Goal: Task Accomplishment & Management: Use online tool/utility

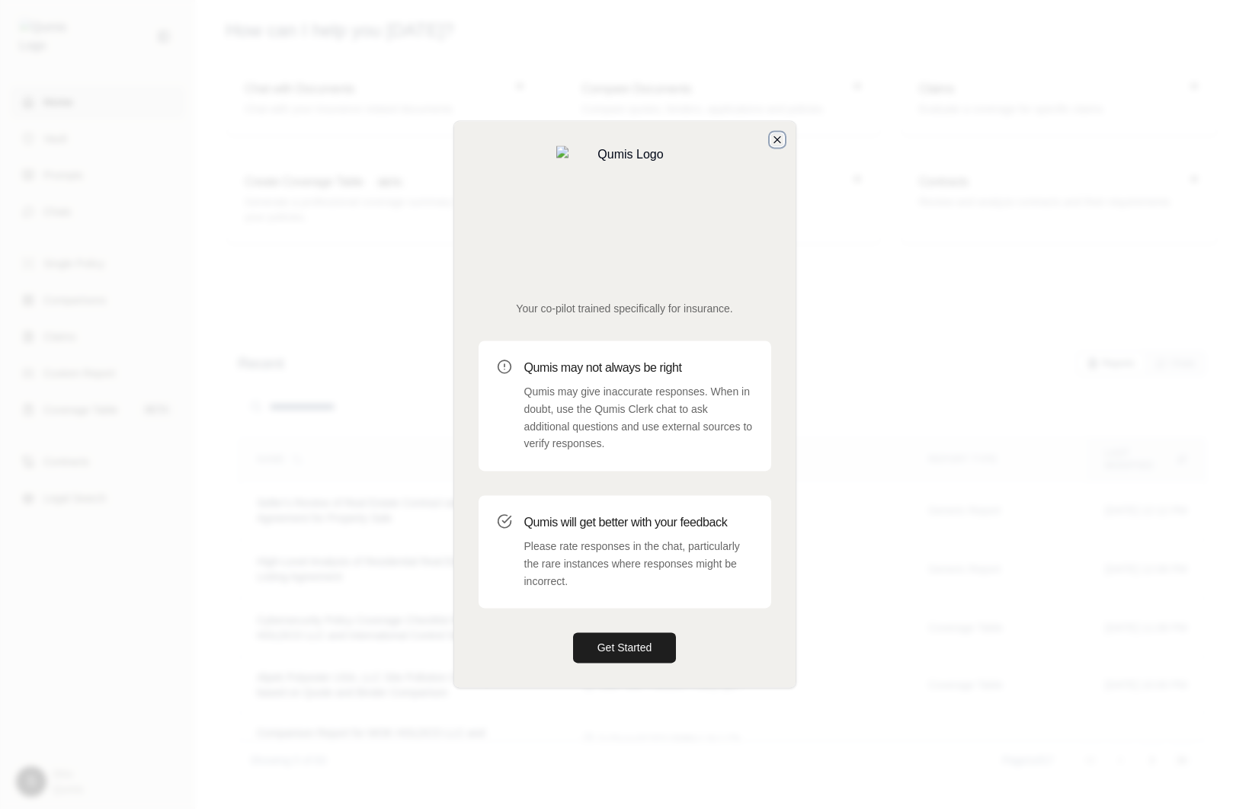
click at [773, 146] on icon "button" at bounding box center [777, 139] width 12 height 12
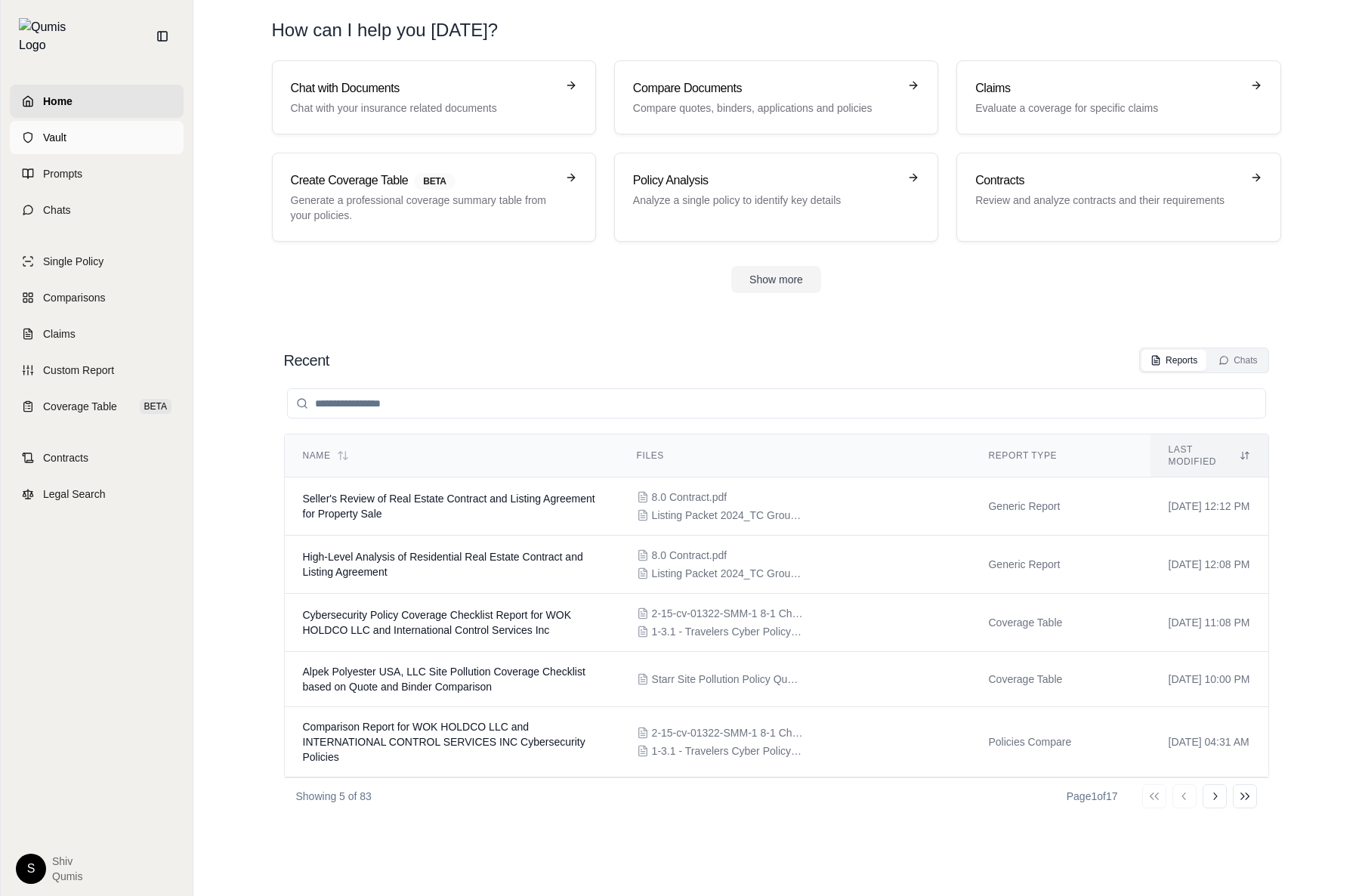
click at [60, 130] on span "Vault" at bounding box center [55, 137] width 24 height 15
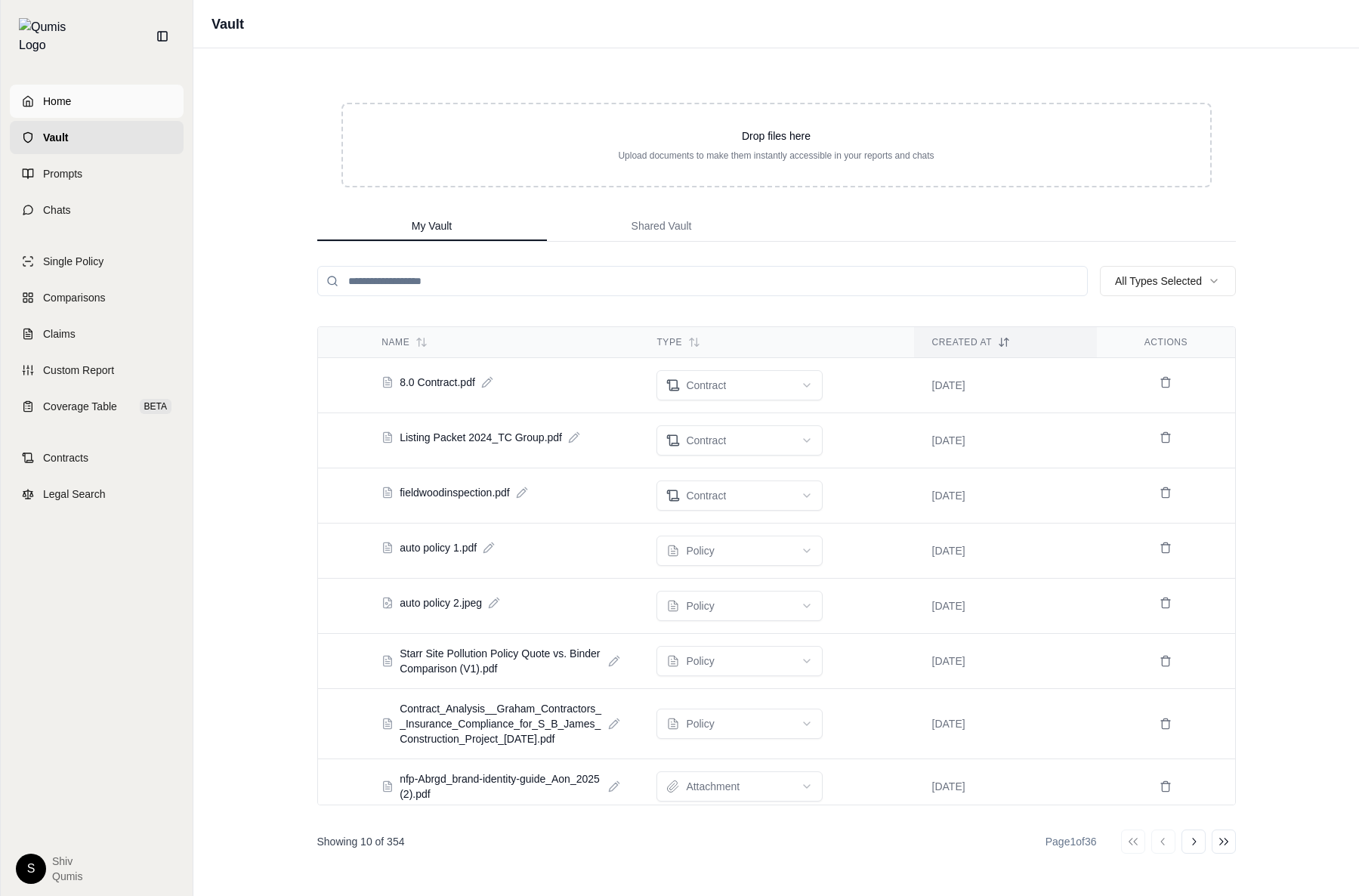
click at [117, 84] on link "Home" at bounding box center [96, 101] width 173 height 34
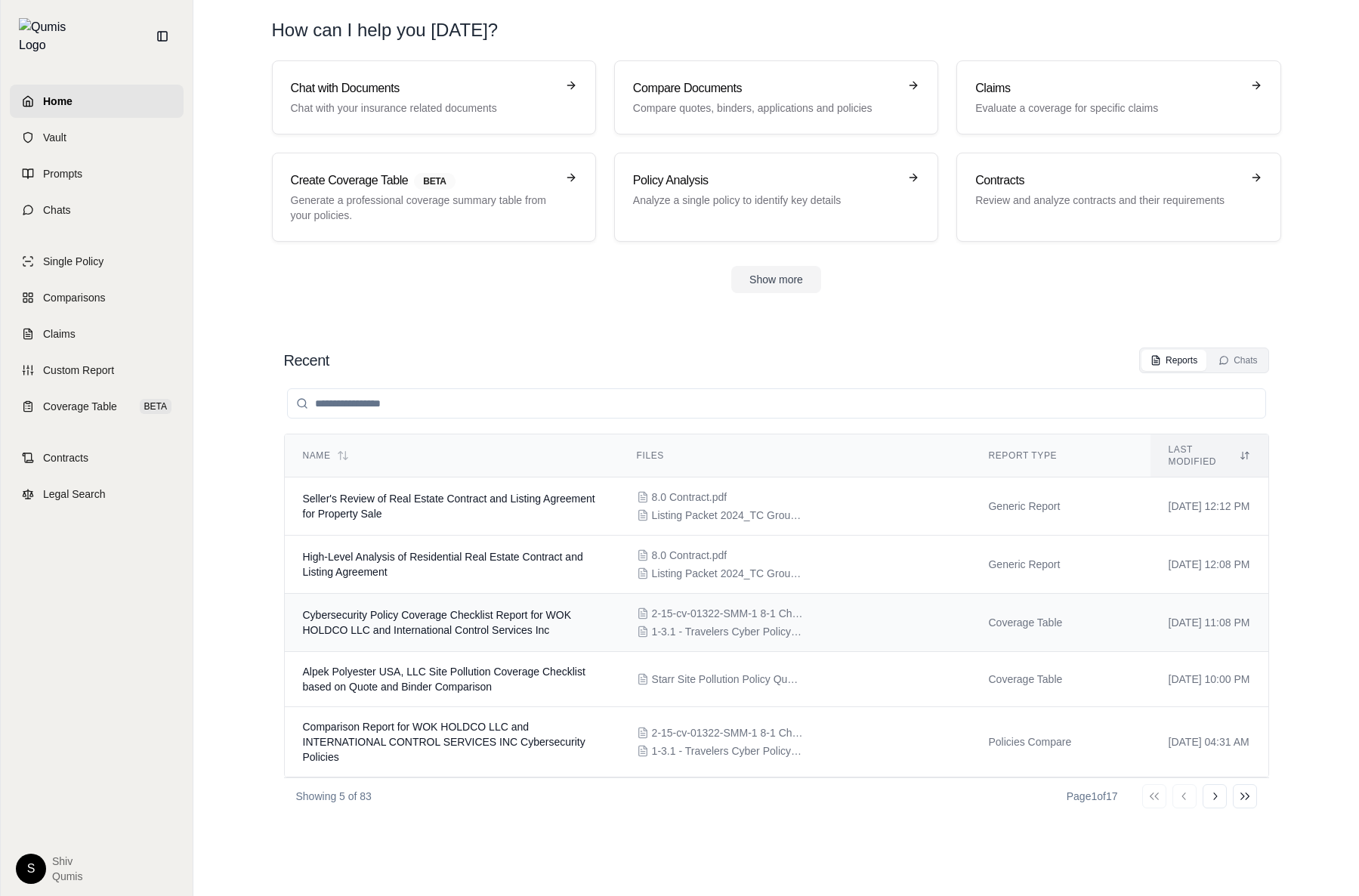
click at [370, 625] on td "Cybersecurity Policy Coverage Checklist Report for WOK HOLDCO LLC and Internati…" at bounding box center [451, 622] width 334 height 58
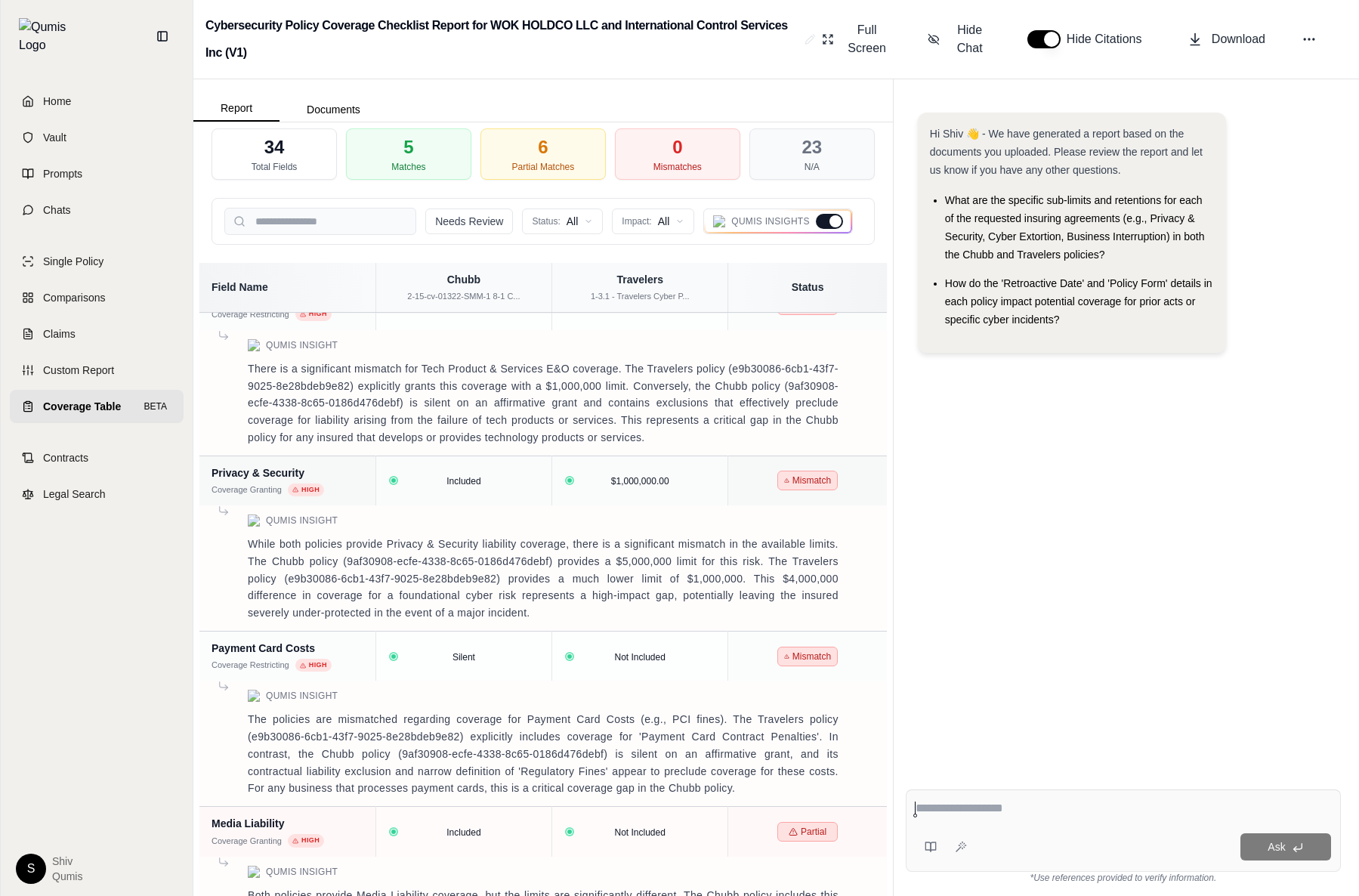
scroll to position [1040, 0]
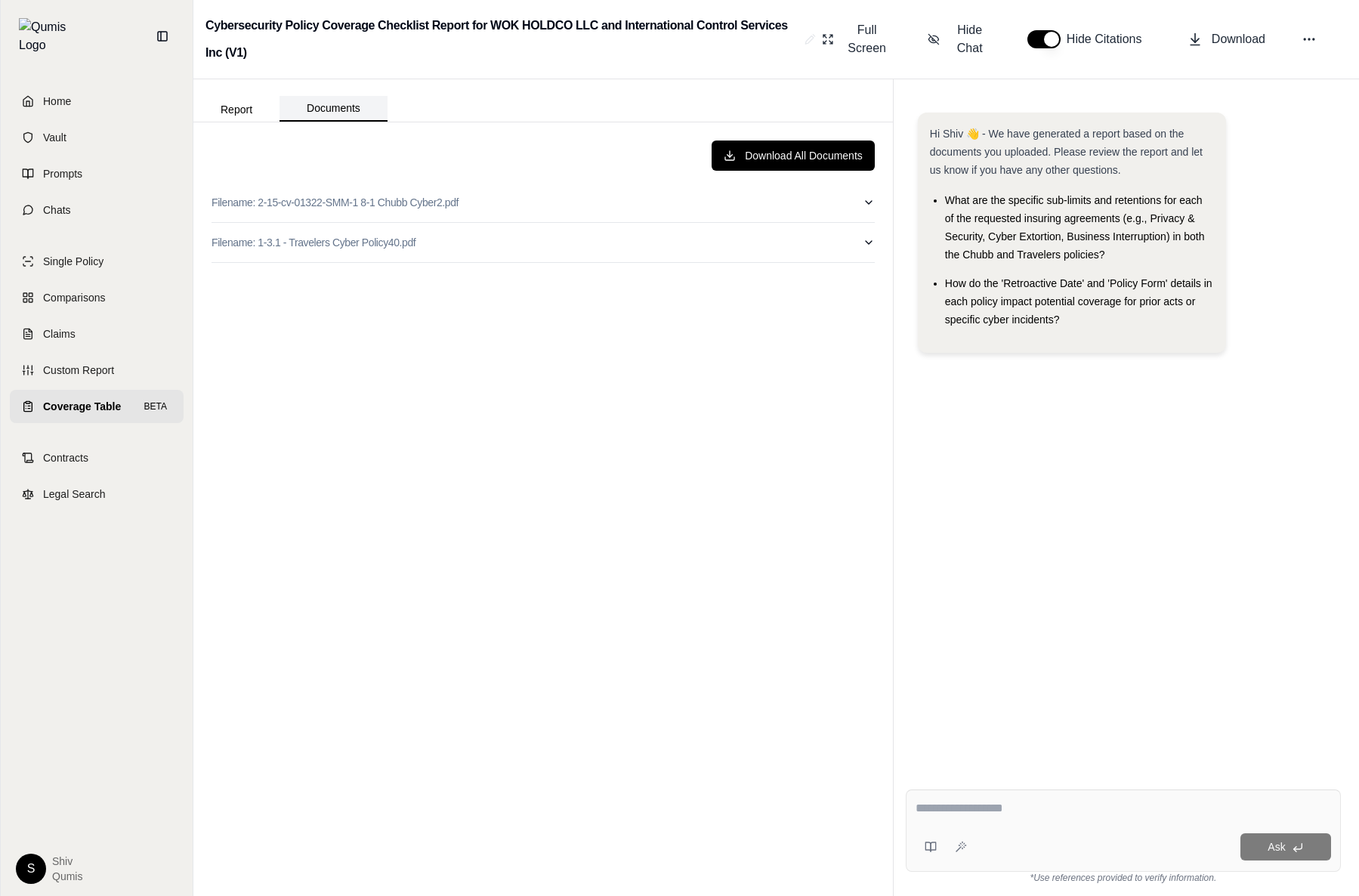
click at [339, 108] on button "Documents" at bounding box center [333, 109] width 108 height 26
click at [236, 105] on button "Report" at bounding box center [236, 109] width 86 height 24
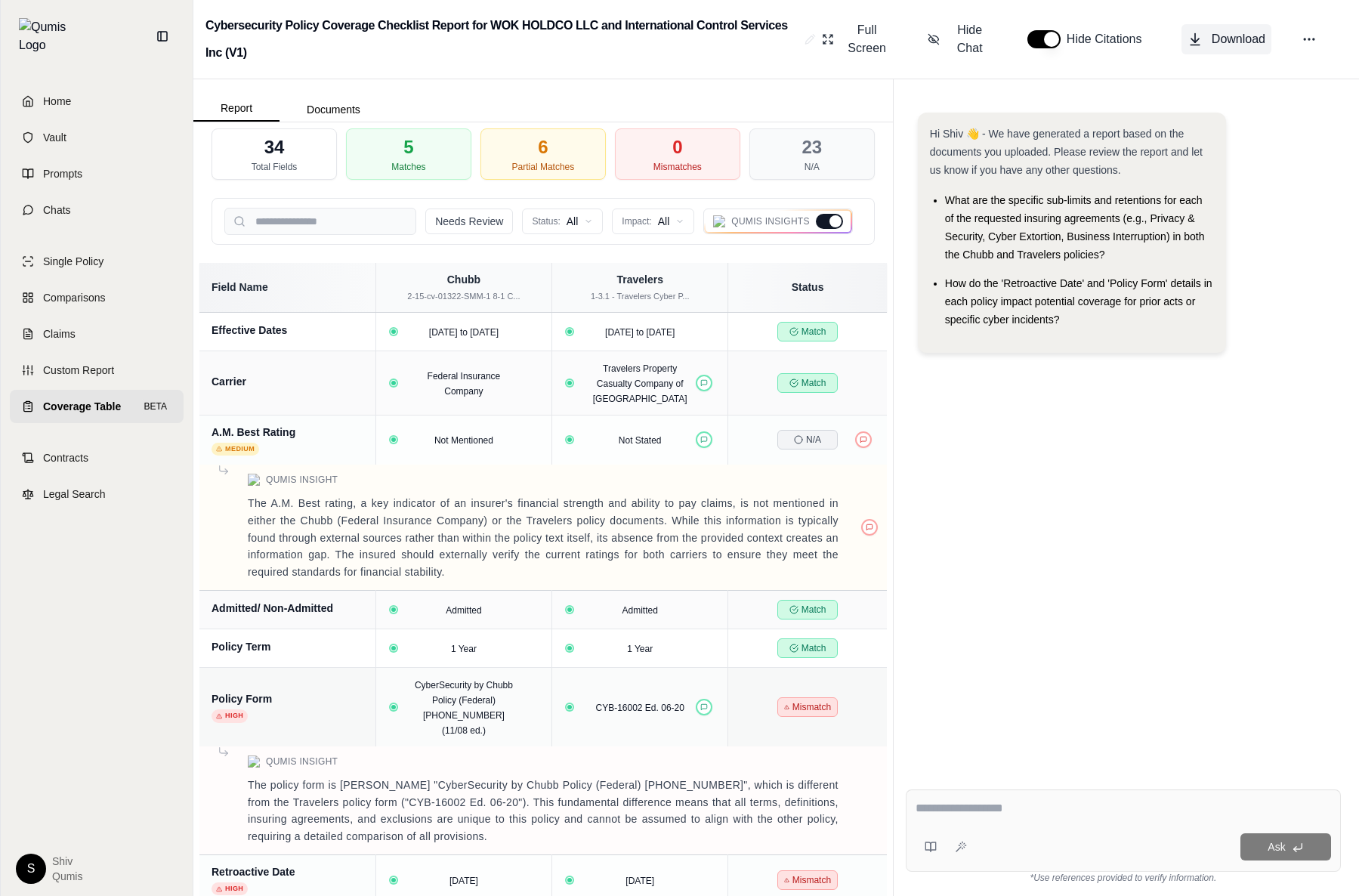
click at [1219, 37] on span "Download" at bounding box center [1238, 39] width 54 height 18
click at [46, 400] on span "Coverage Table" at bounding box center [81, 405] width 77 height 15
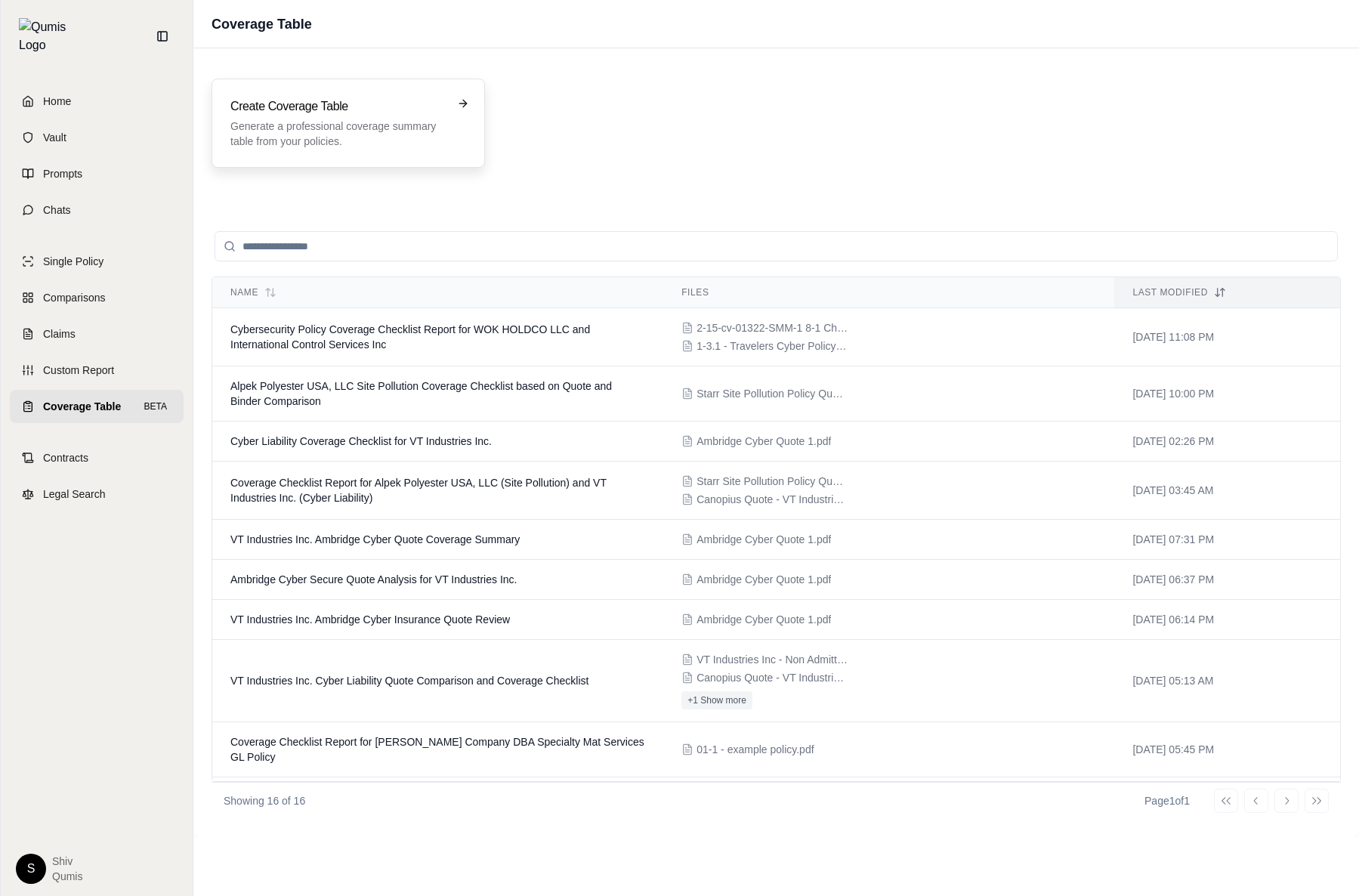
click at [278, 126] on p "Generate a professional coverage summary table from your policies." at bounding box center [337, 134] width 214 height 30
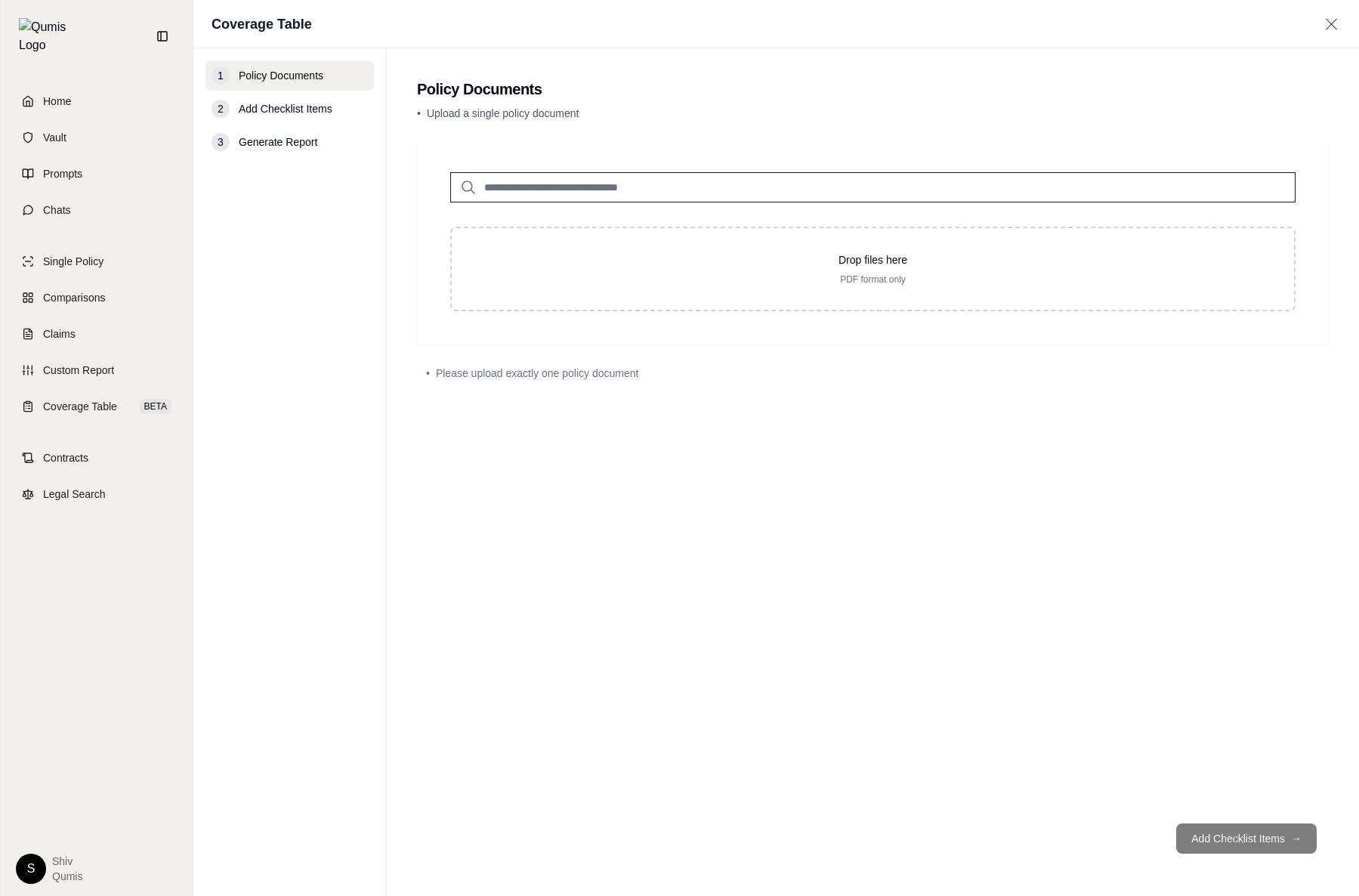
click at [537, 173] on input "search" at bounding box center [872, 187] width 846 height 30
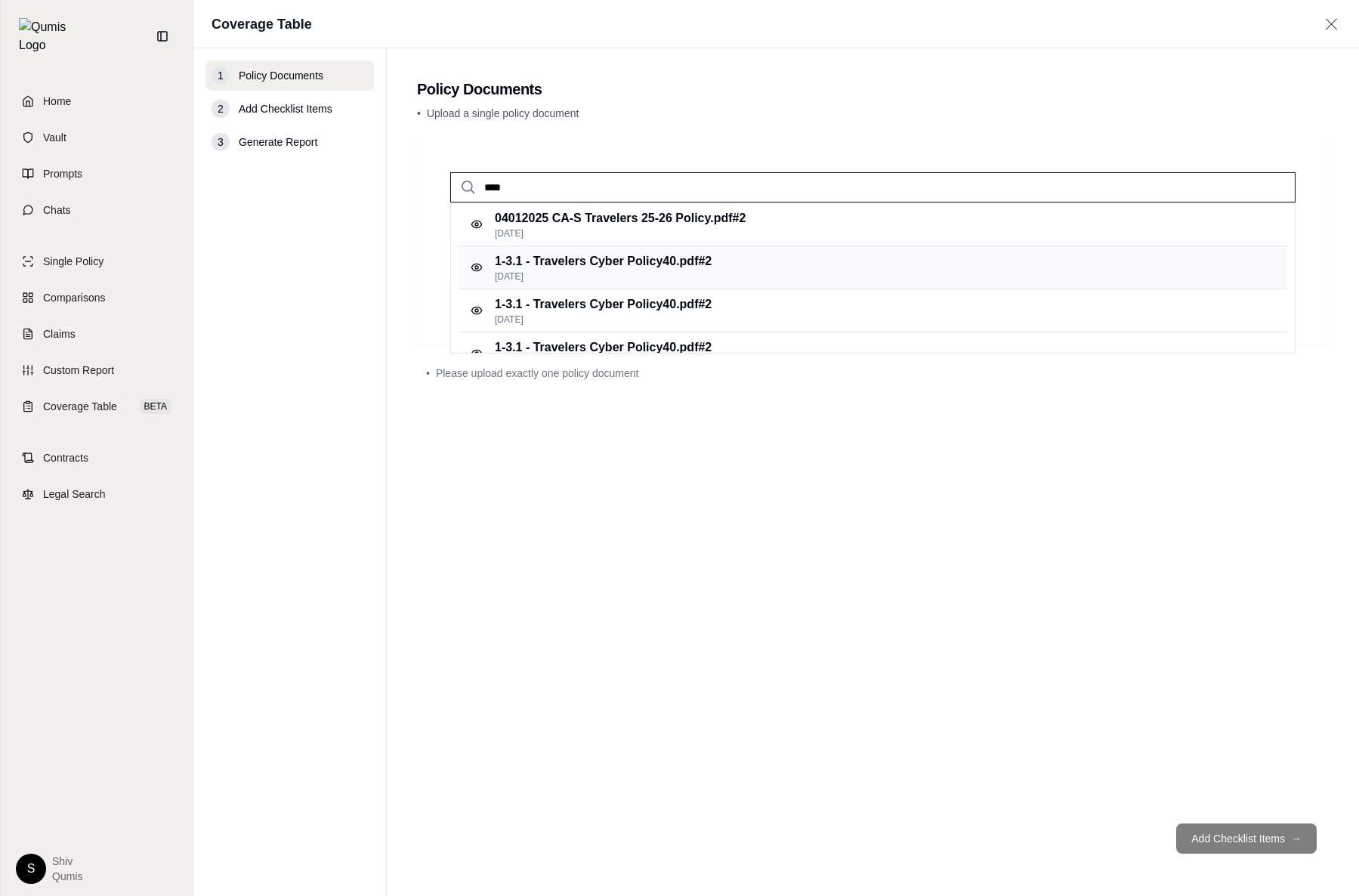
click at [585, 268] on p "1-3.1 - Travelers Cyber Policy40.pdf #2" at bounding box center [603, 261] width 217 height 18
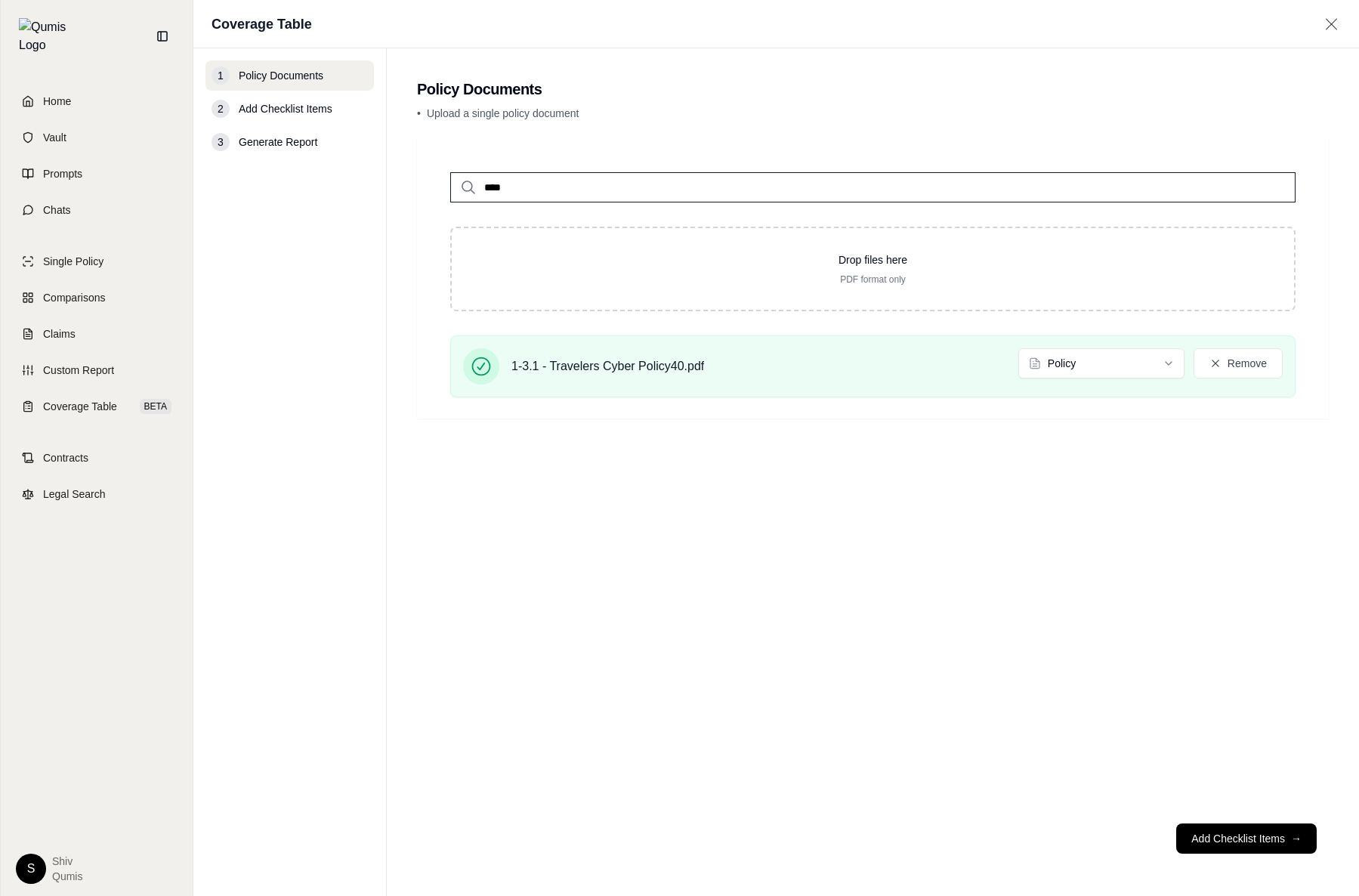
click at [541, 179] on input "****" at bounding box center [872, 187] width 846 height 30
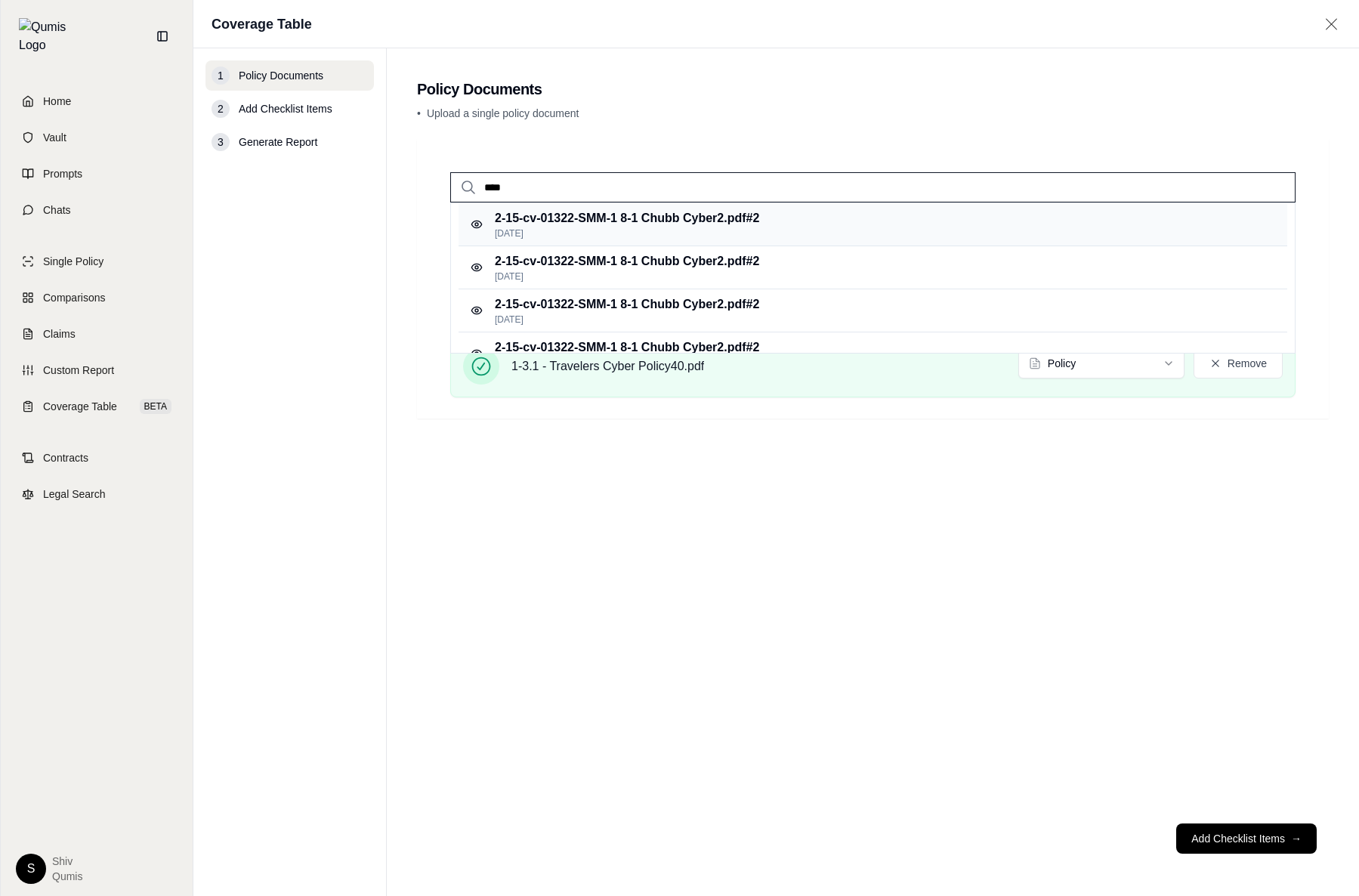
type input "****"
click at [719, 236] on p "[DATE]" at bounding box center [626, 233] width 265 height 12
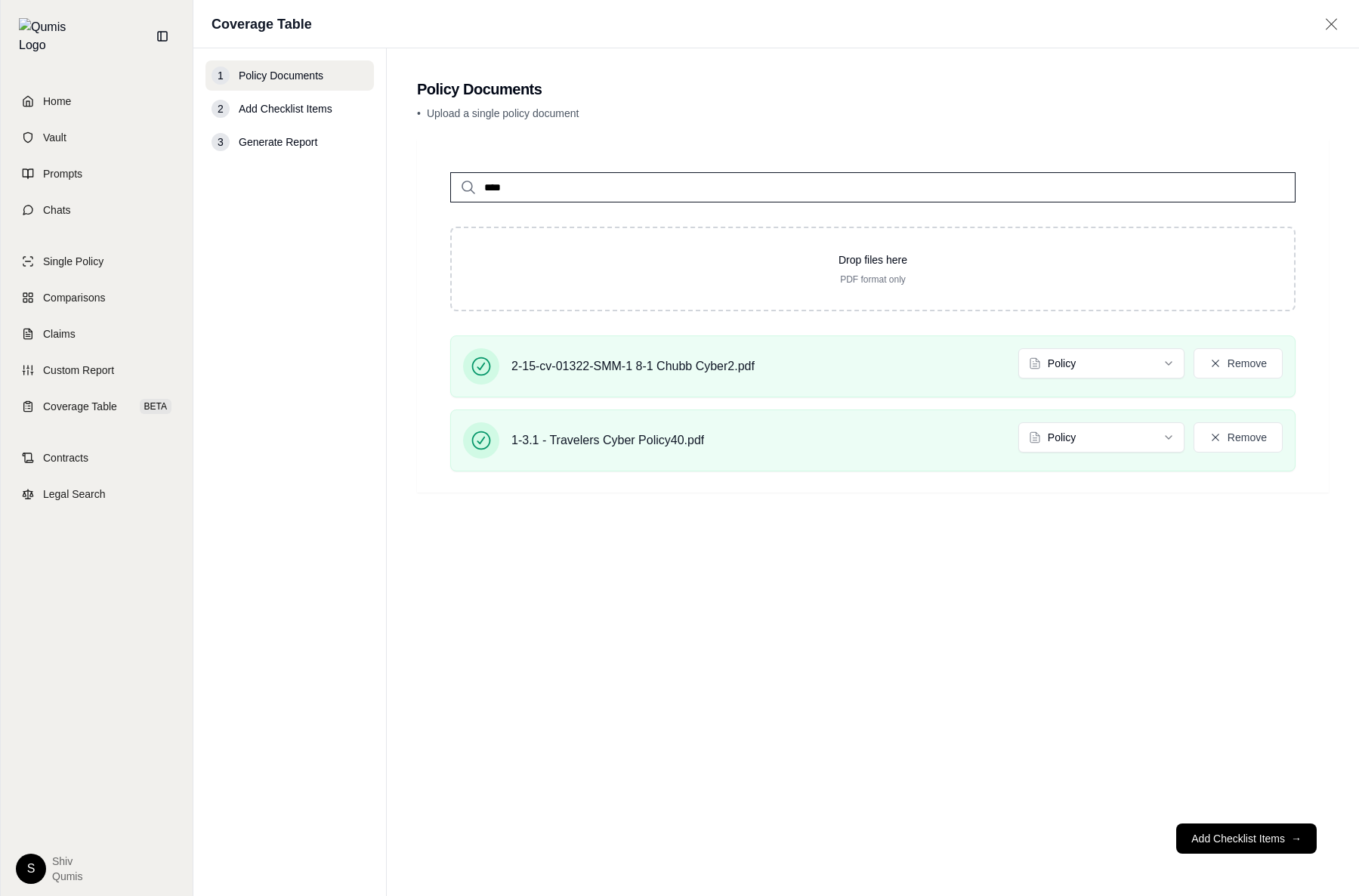
click at [916, 527] on div "**** Drop files here PDF format only 2-15-cv-01322-SMM-1 8-1 Chubb Cyber2.pdf P…" at bounding box center [873, 475] width 912 height 672
click at [1237, 801] on button "Add Checklist Items →" at bounding box center [1246, 838] width 141 height 30
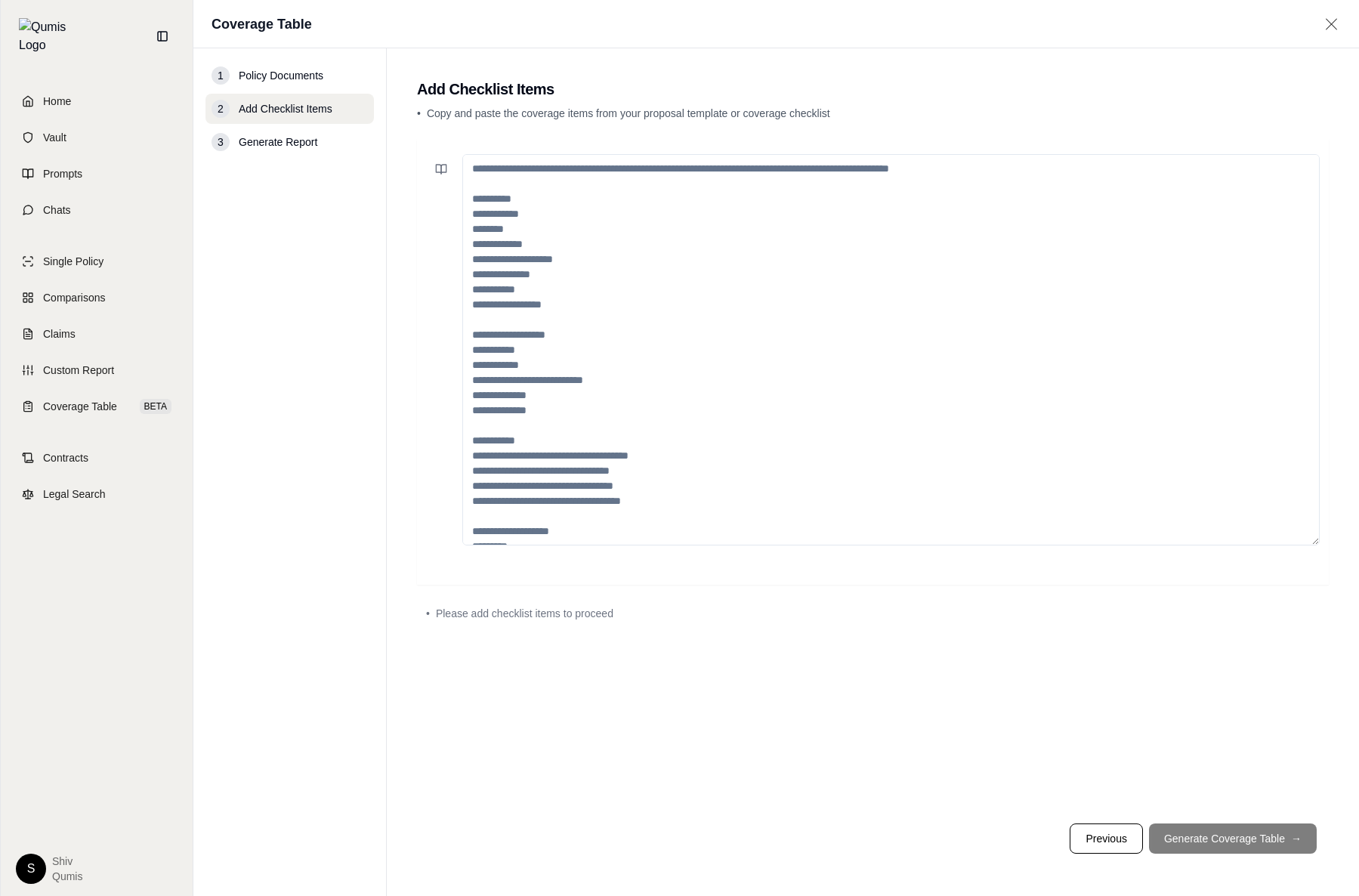
click at [740, 455] on textarea at bounding box center [890, 349] width 857 height 392
paste textarea "**********"
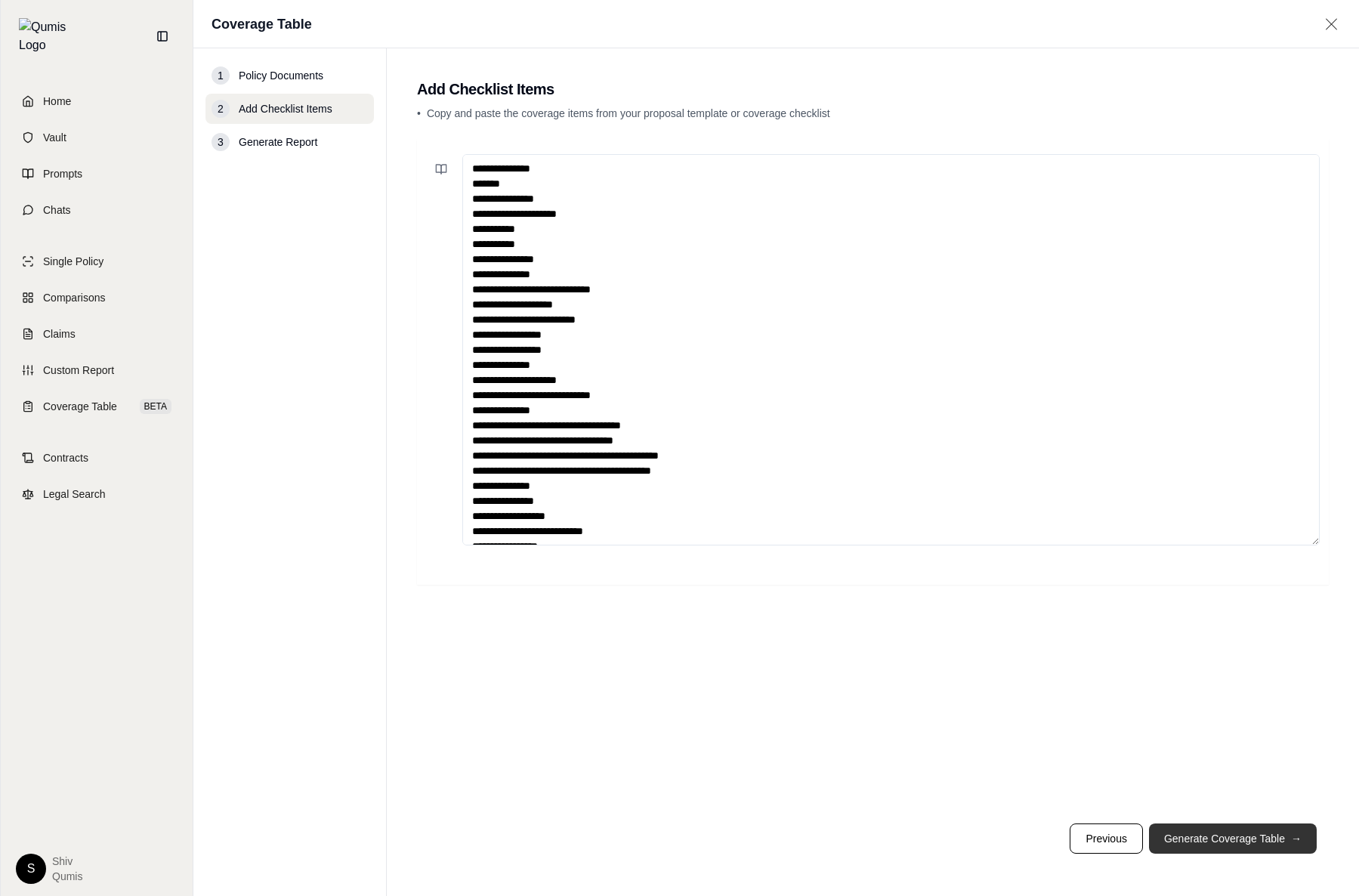
type textarea "**********"
click at [1213, 801] on button "Generate Coverage Table →" at bounding box center [1232, 838] width 168 height 30
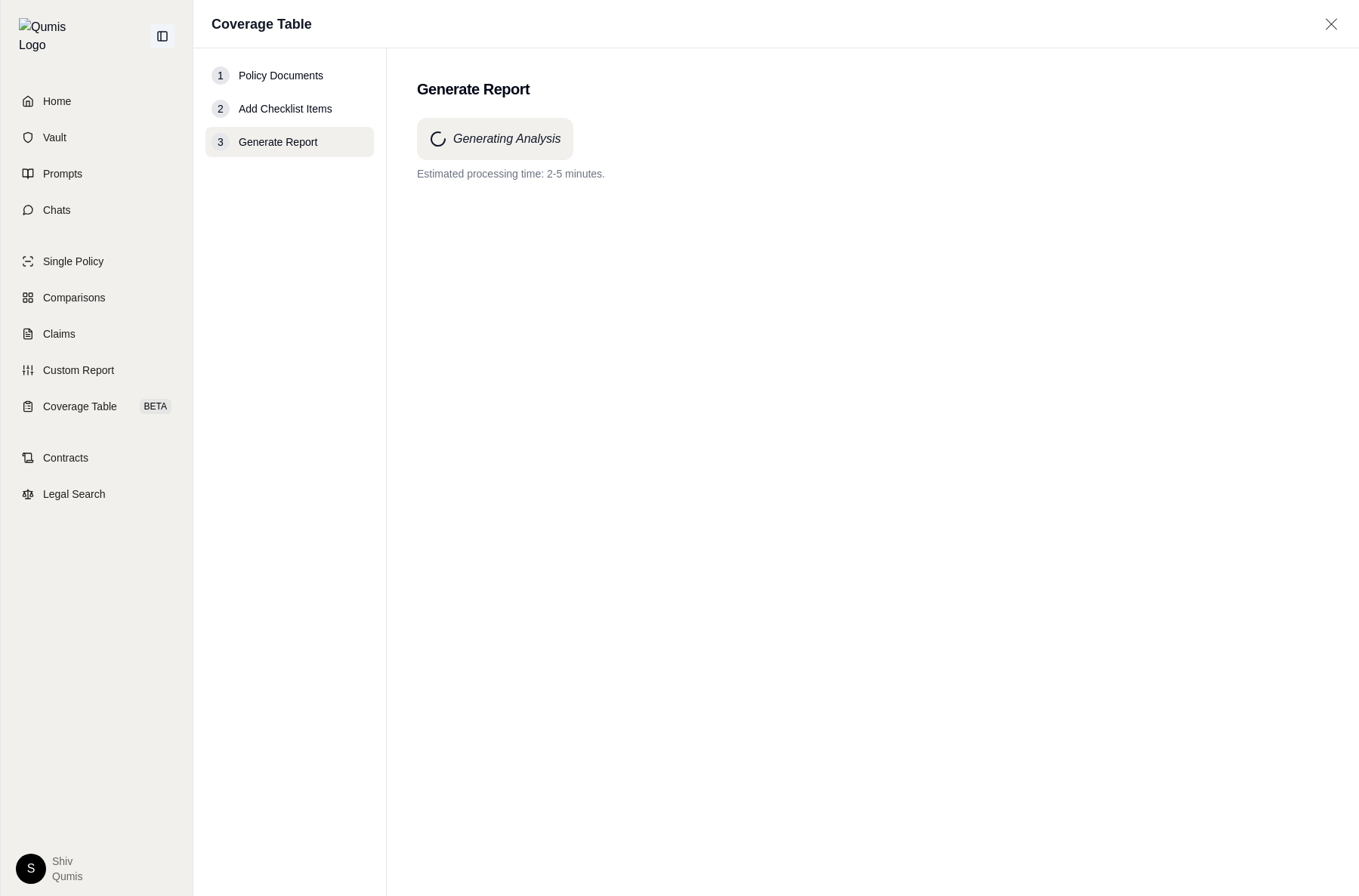
click at [159, 34] on icon at bounding box center [163, 36] width 12 height 12
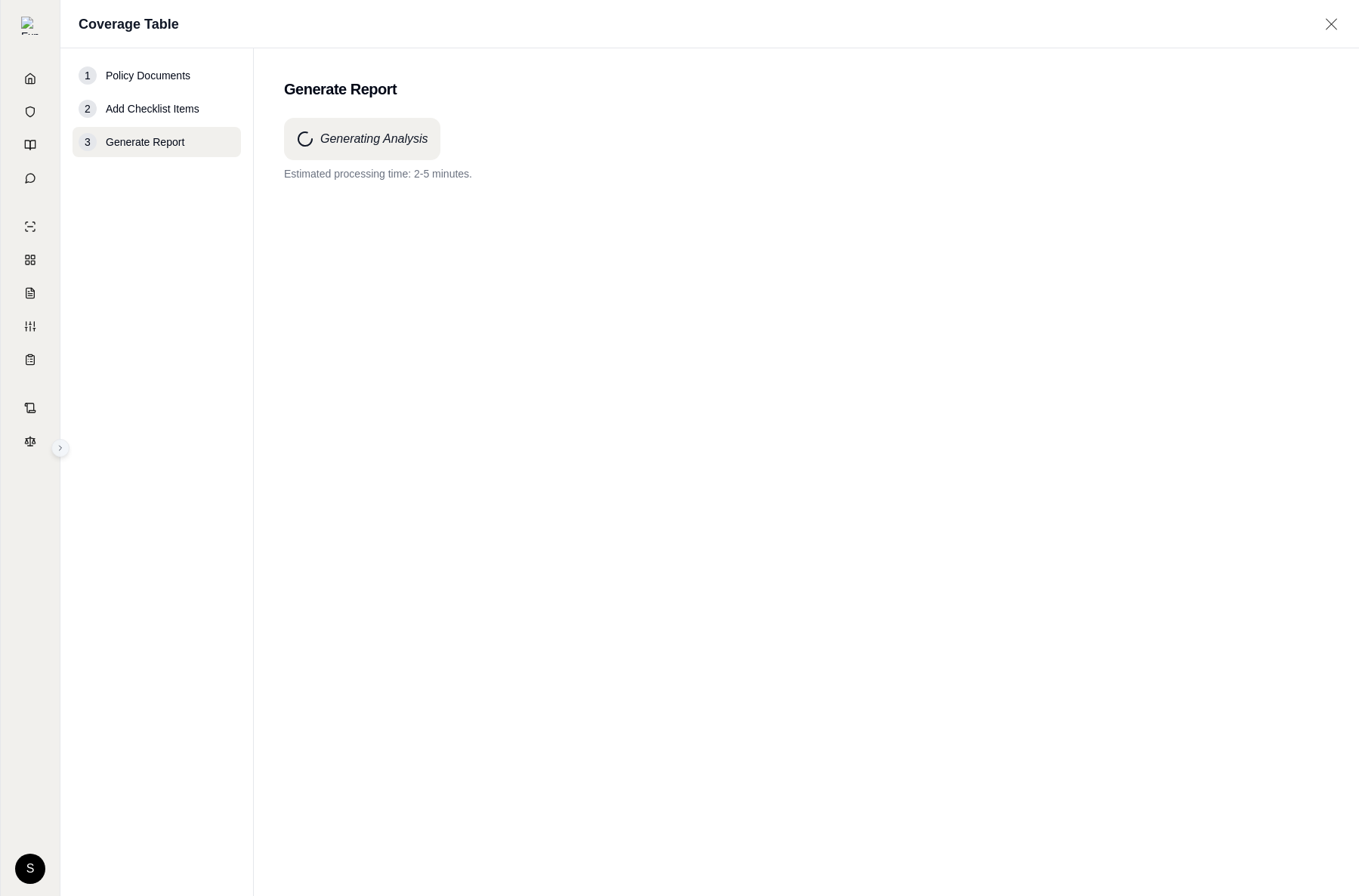
click at [58, 456] on button at bounding box center [60, 448] width 18 height 18
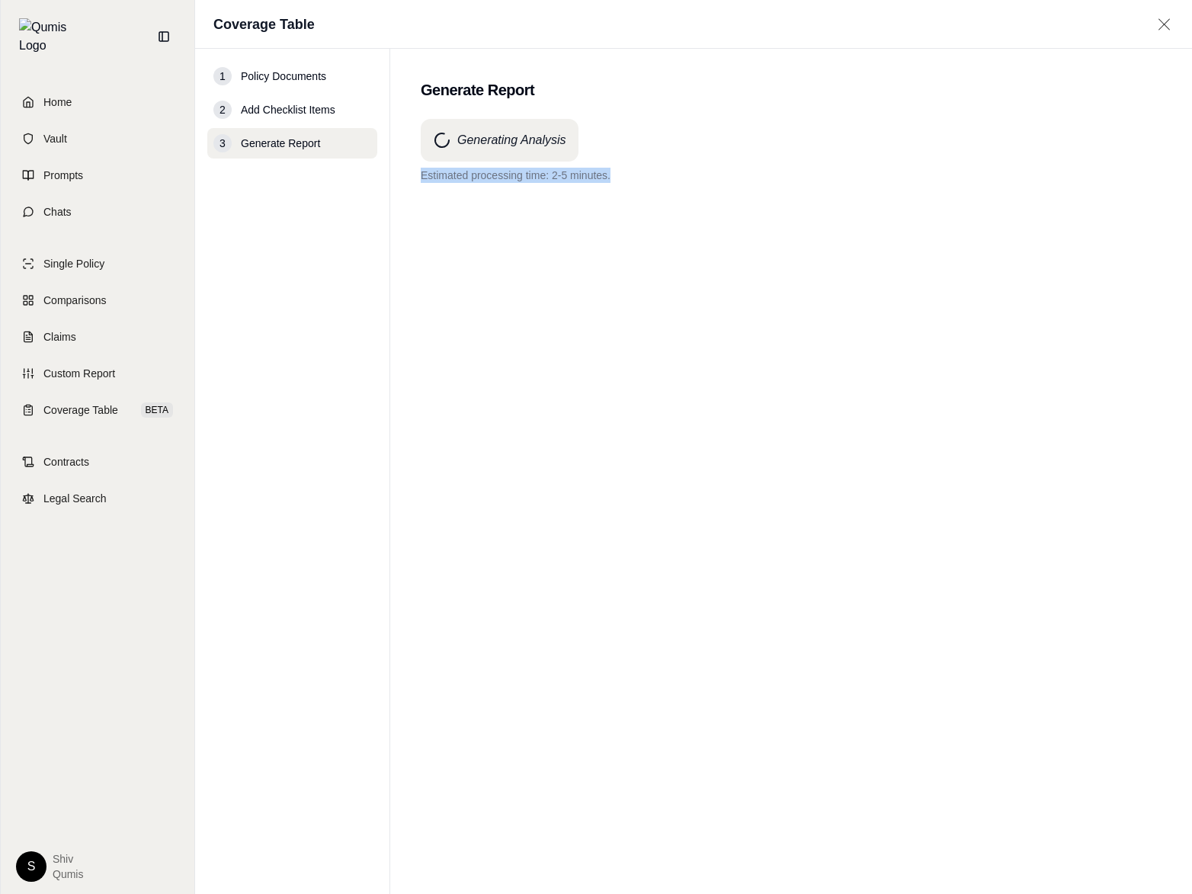
drag, startPoint x: 617, startPoint y: 181, endPoint x: 421, endPoint y: 169, distance: 196.9
click at [421, 169] on p "Estimated processing time: 2-5 minutes." at bounding box center [791, 175] width 741 height 15
copy p "Estimated processing time: 2-5 minutes."
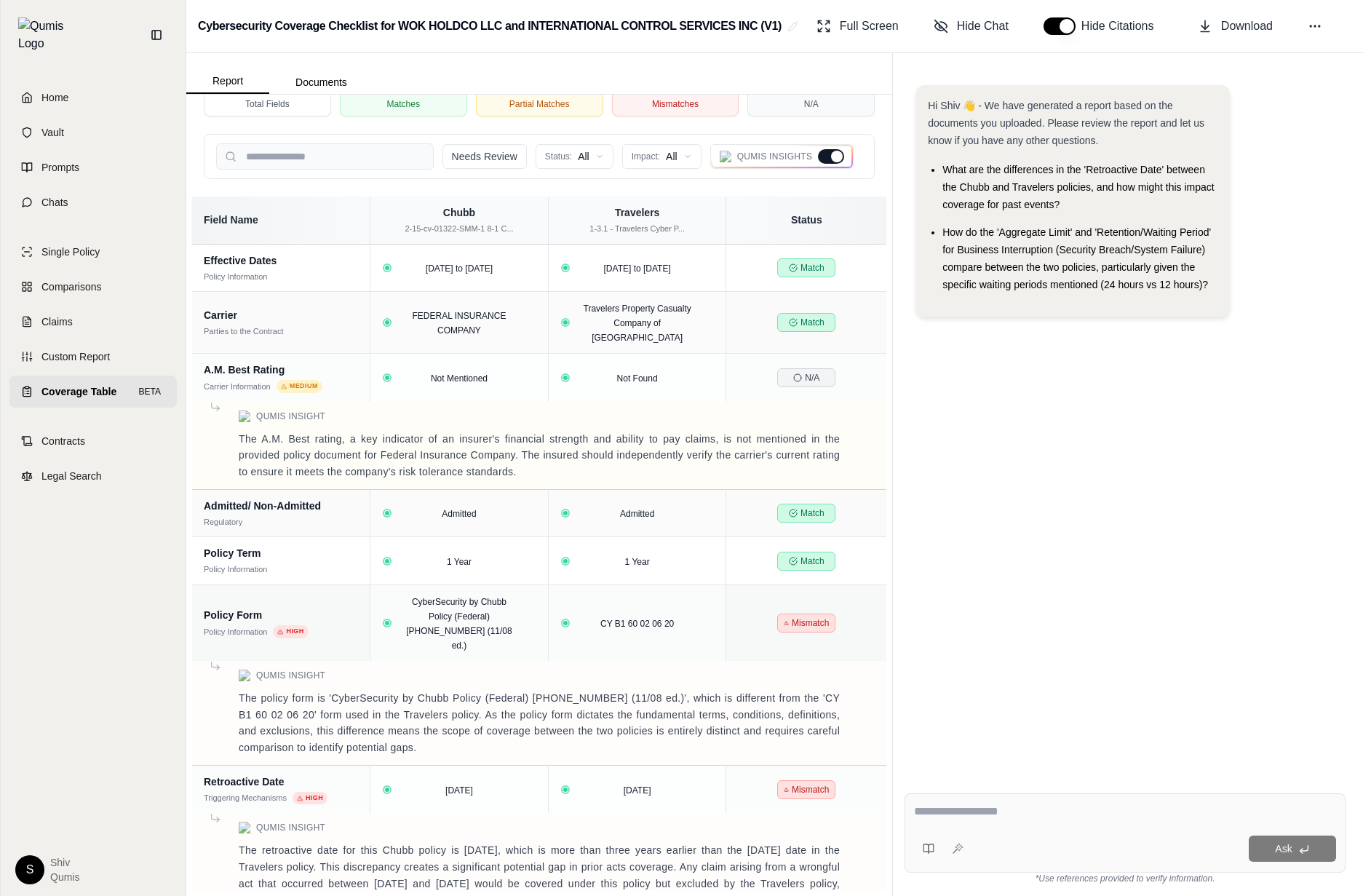
click at [839, 151] on div at bounding box center [837, 157] width 11 height 11
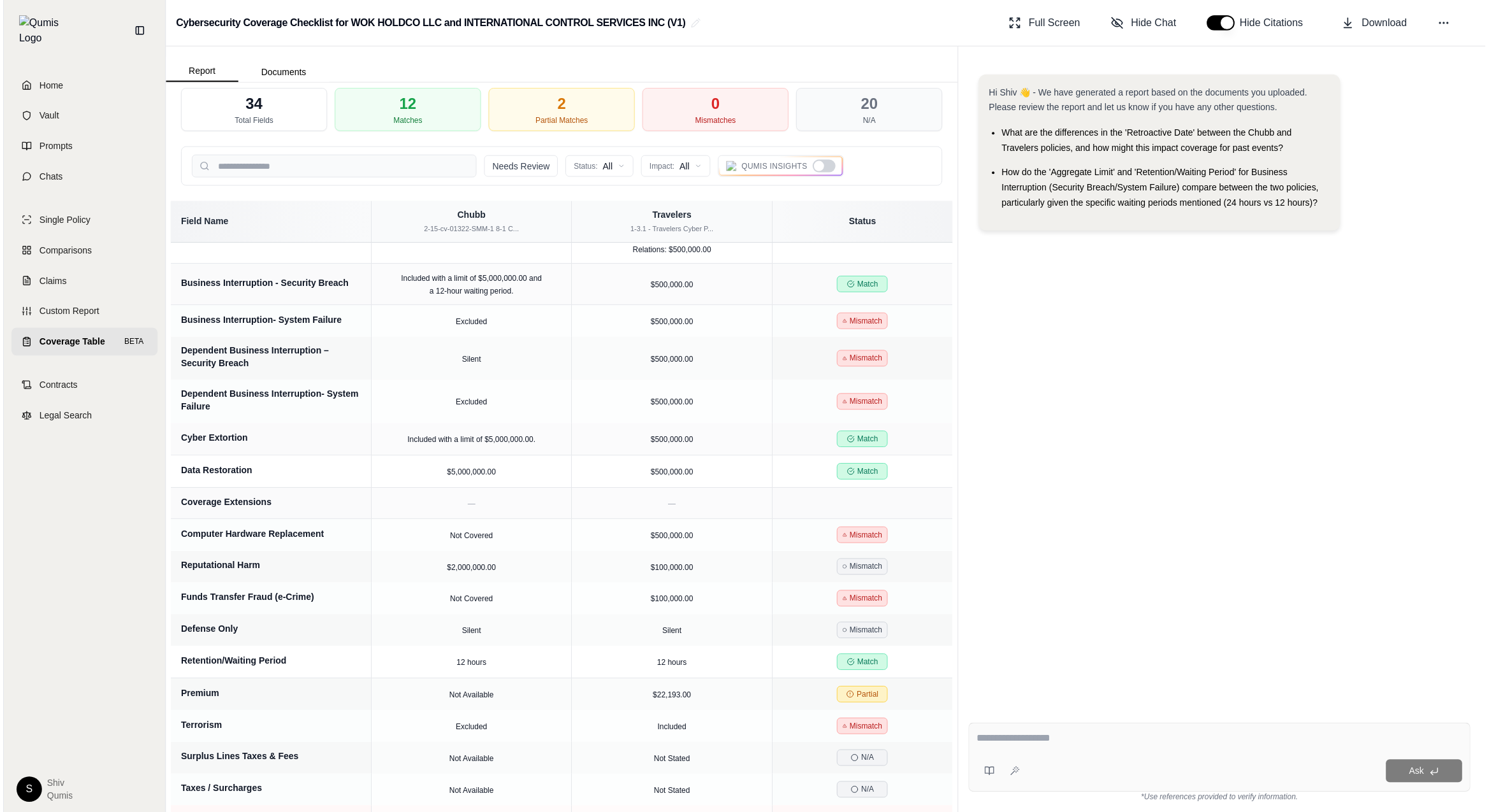
scroll to position [605, 0]
click at [824, 167] on div at bounding box center [823, 166] width 23 height 13
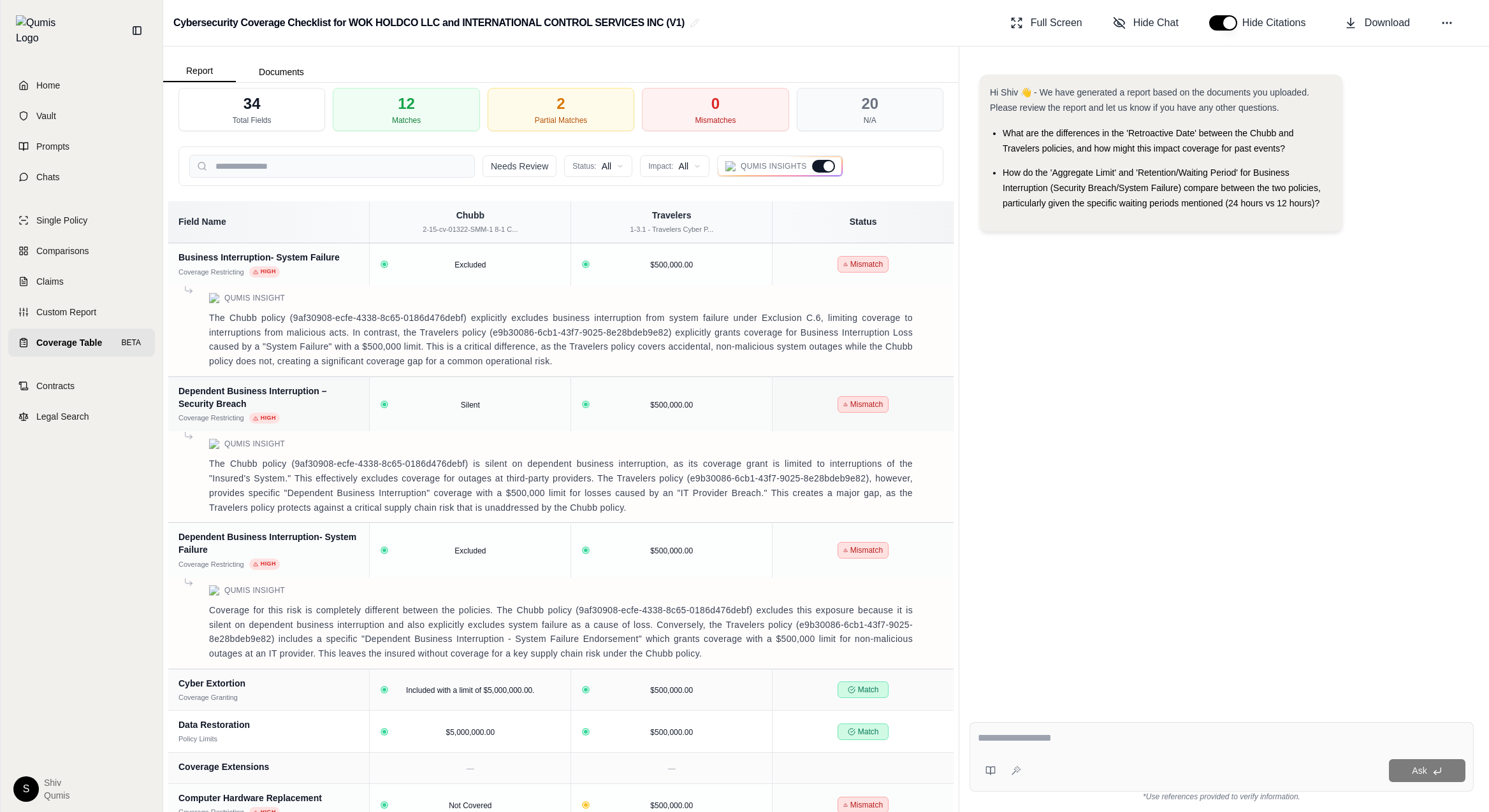
click at [824, 167] on div at bounding box center [828, 166] width 10 height 10
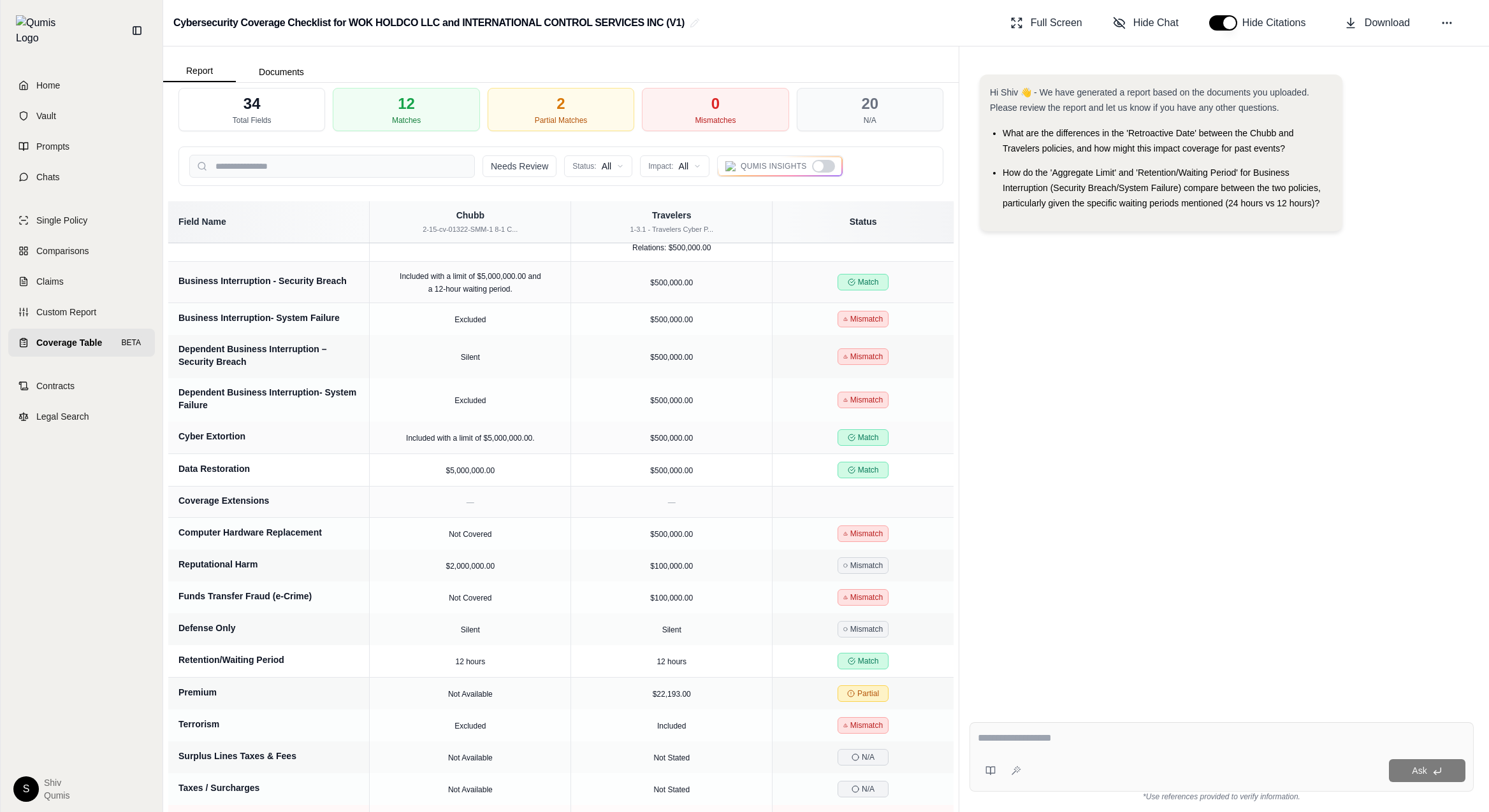
click at [824, 167] on div at bounding box center [823, 166] width 23 height 13
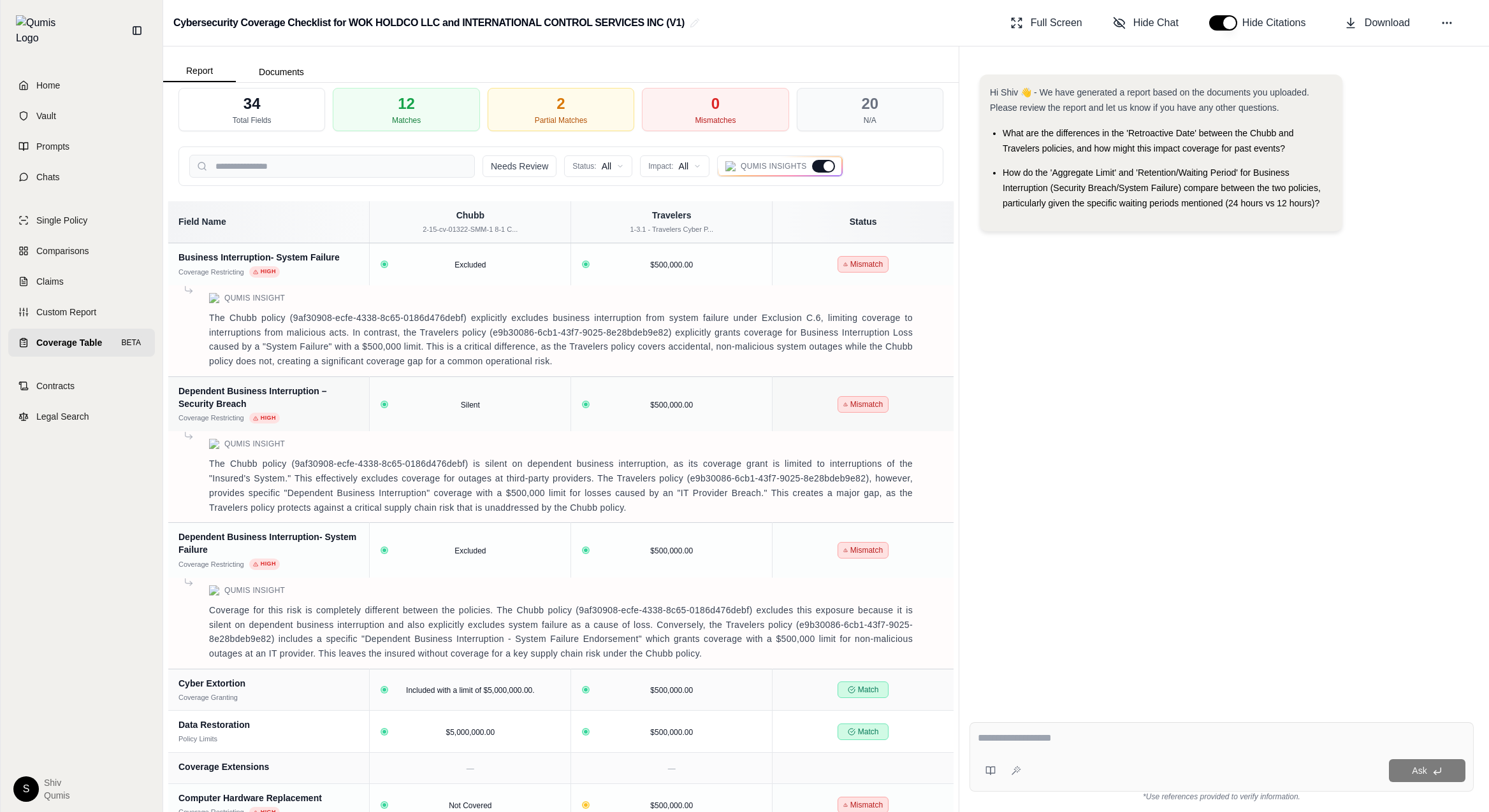
click at [824, 167] on div at bounding box center [828, 166] width 10 height 10
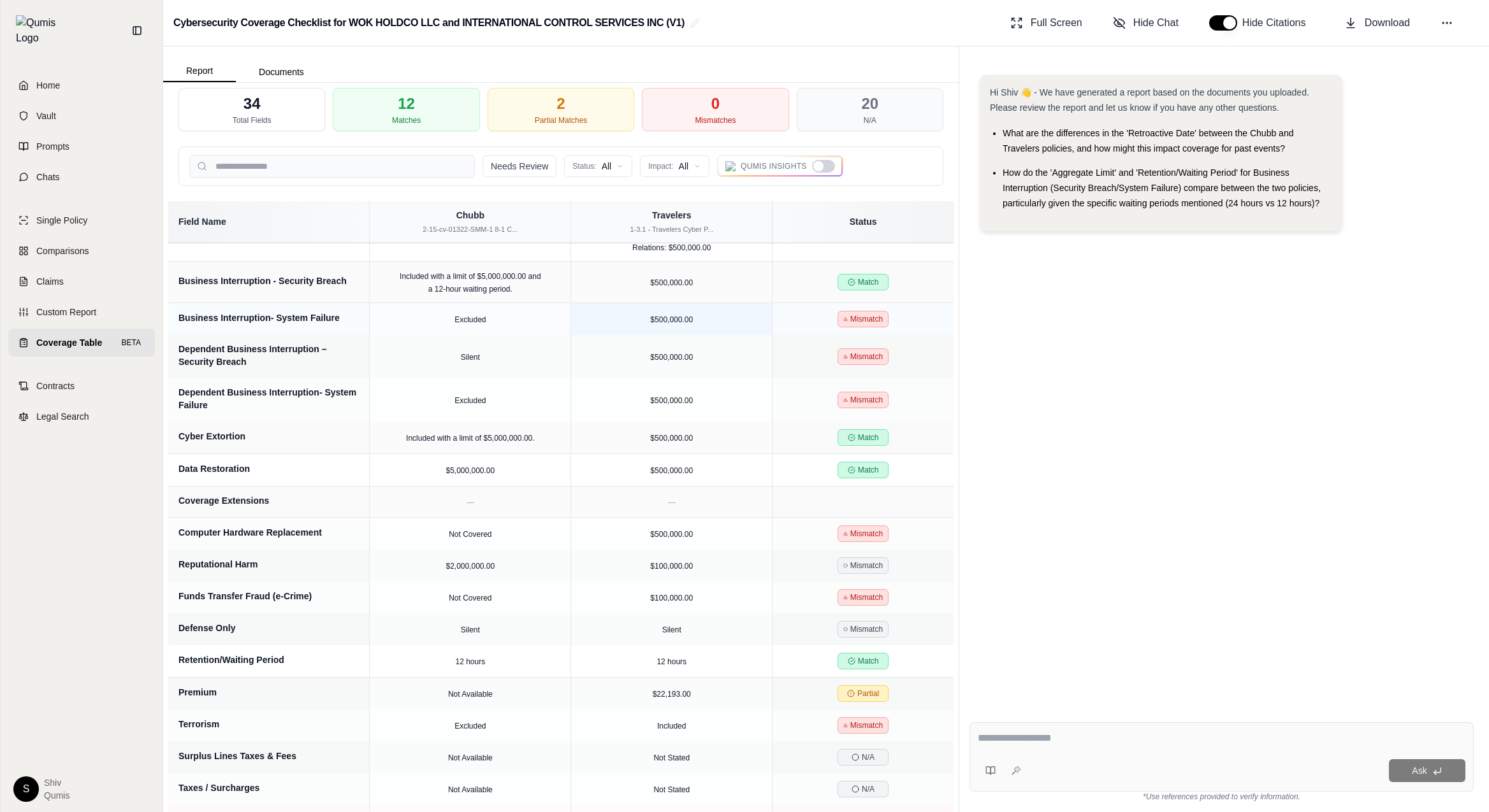
scroll to position [0, 0]
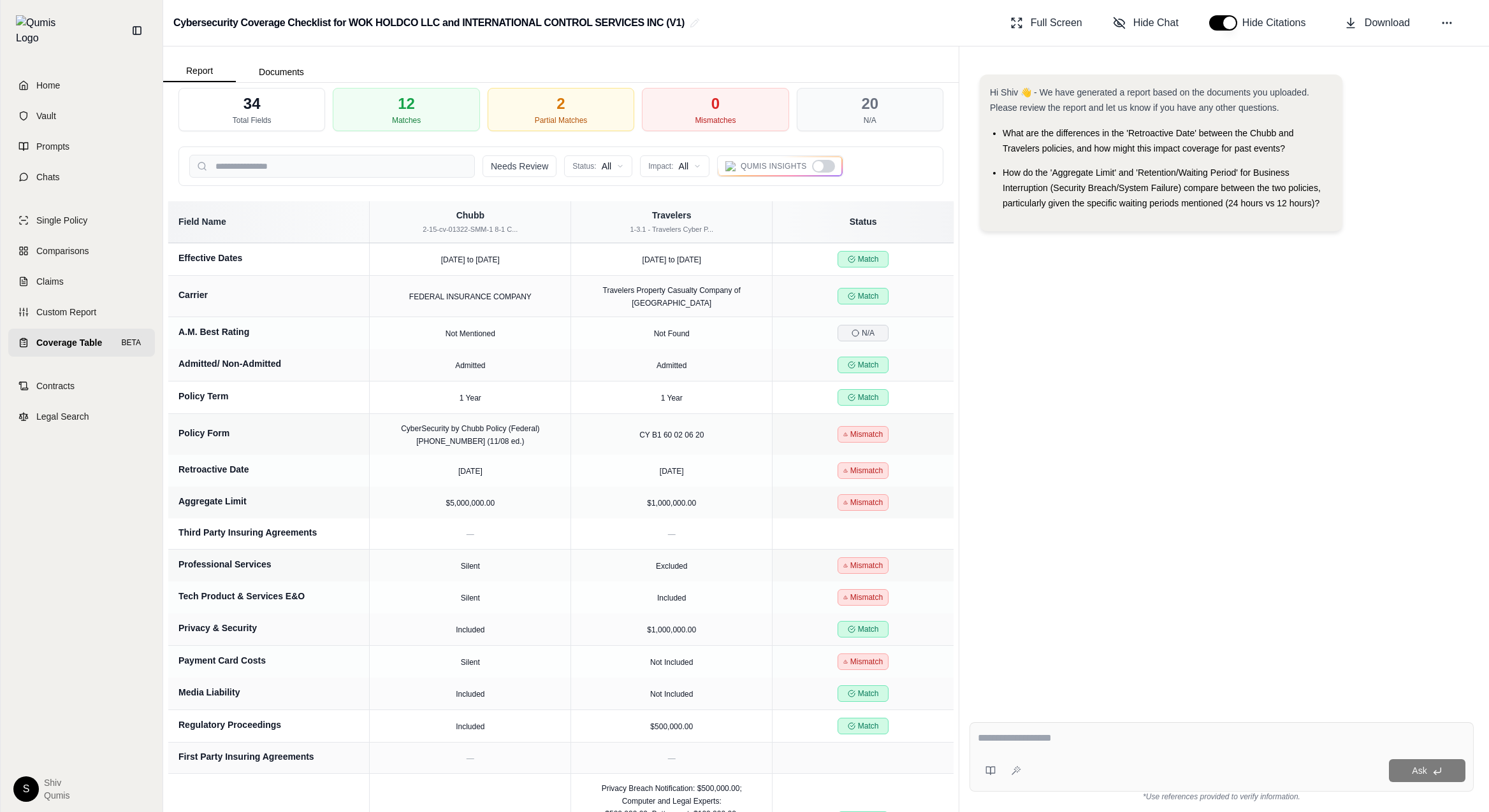
click at [828, 168] on div at bounding box center [823, 166] width 23 height 13
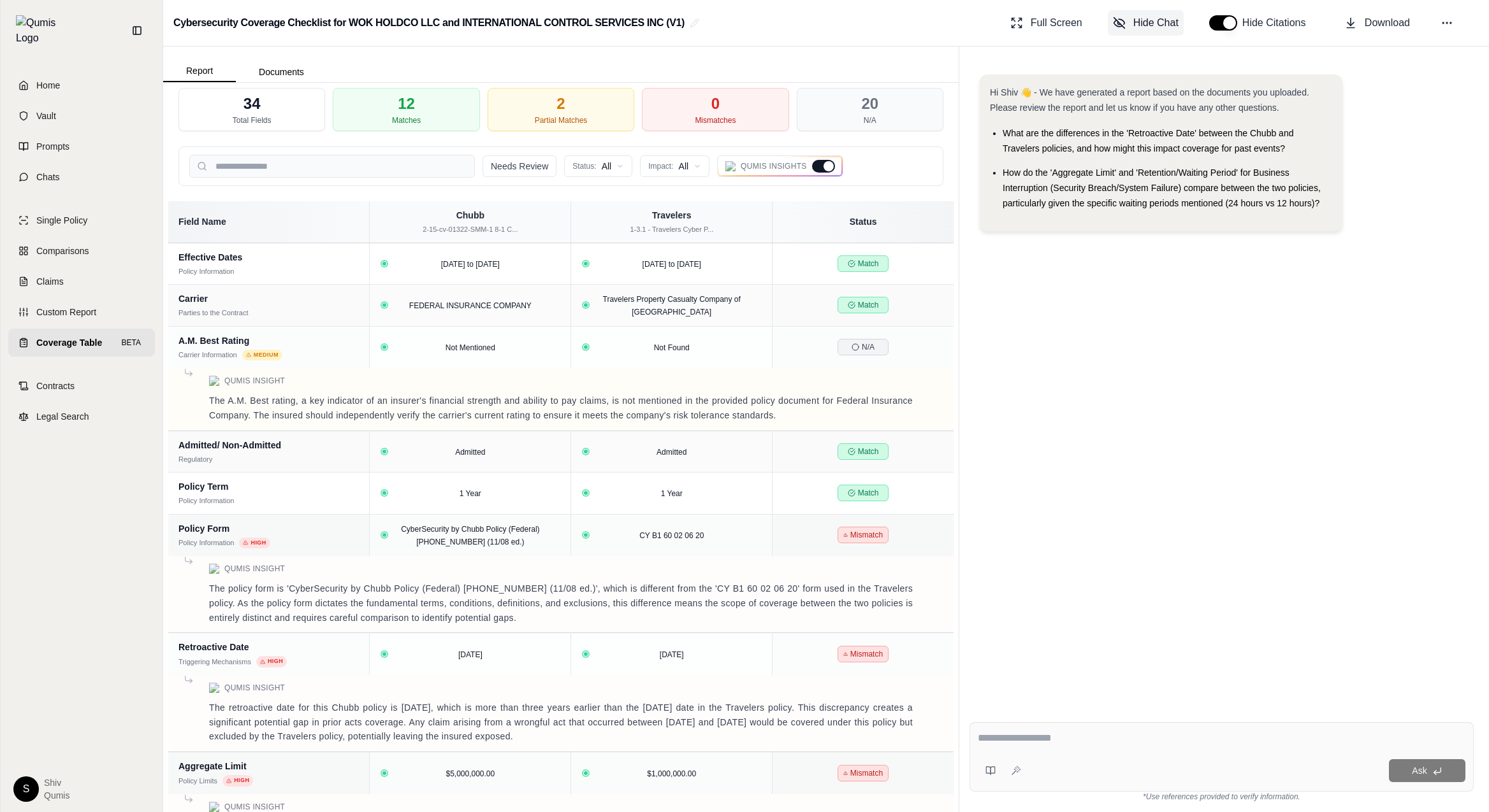
click at [1044, 18] on span "Hide Chat" at bounding box center [1156, 23] width 45 height 15
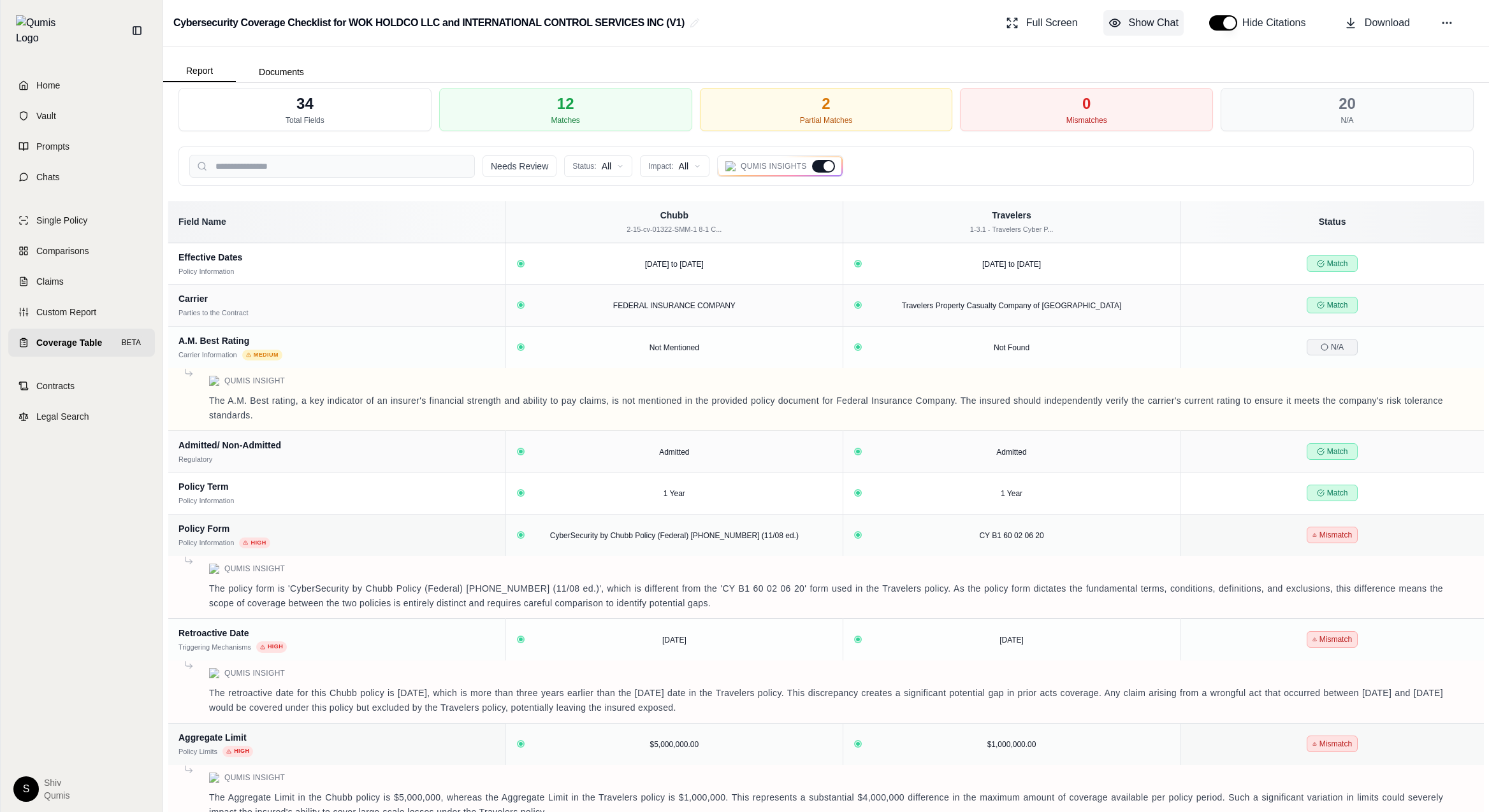
click at [1044, 18] on span "Show Chat" at bounding box center [1153, 23] width 49 height 15
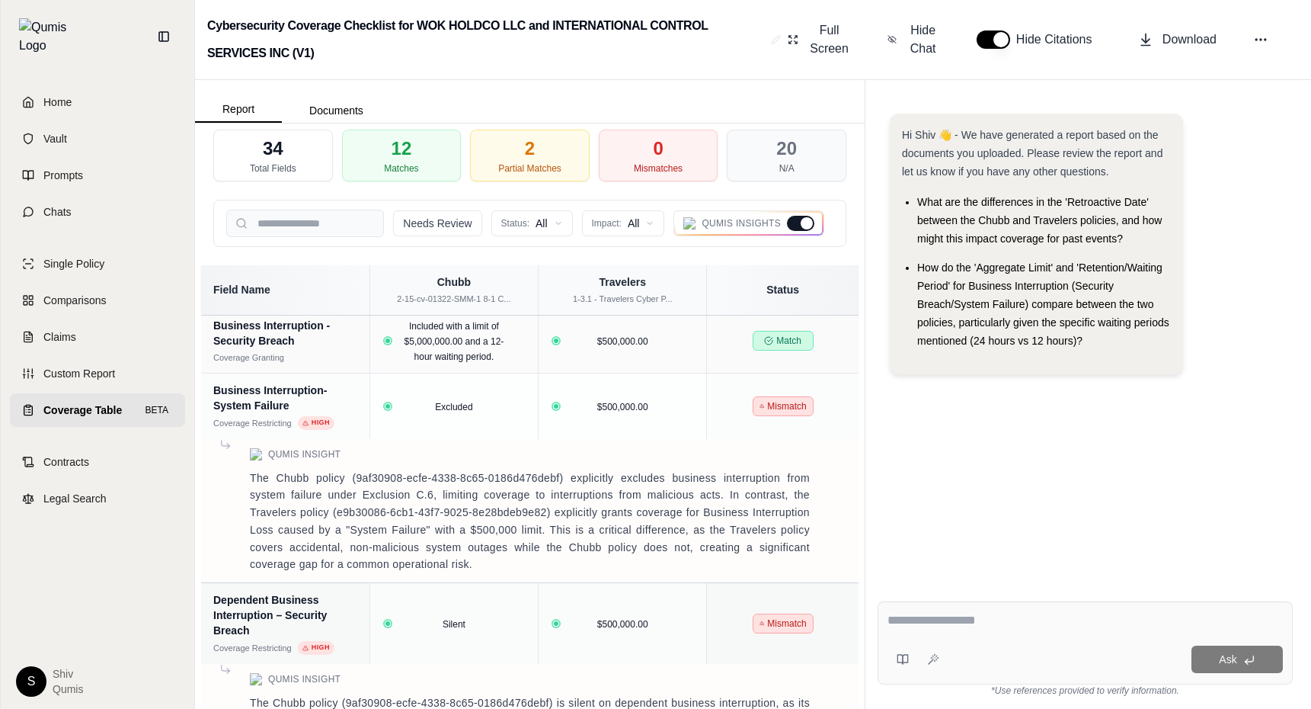
scroll to position [1375, 0]
